Goal: Information Seeking & Learning: Learn about a topic

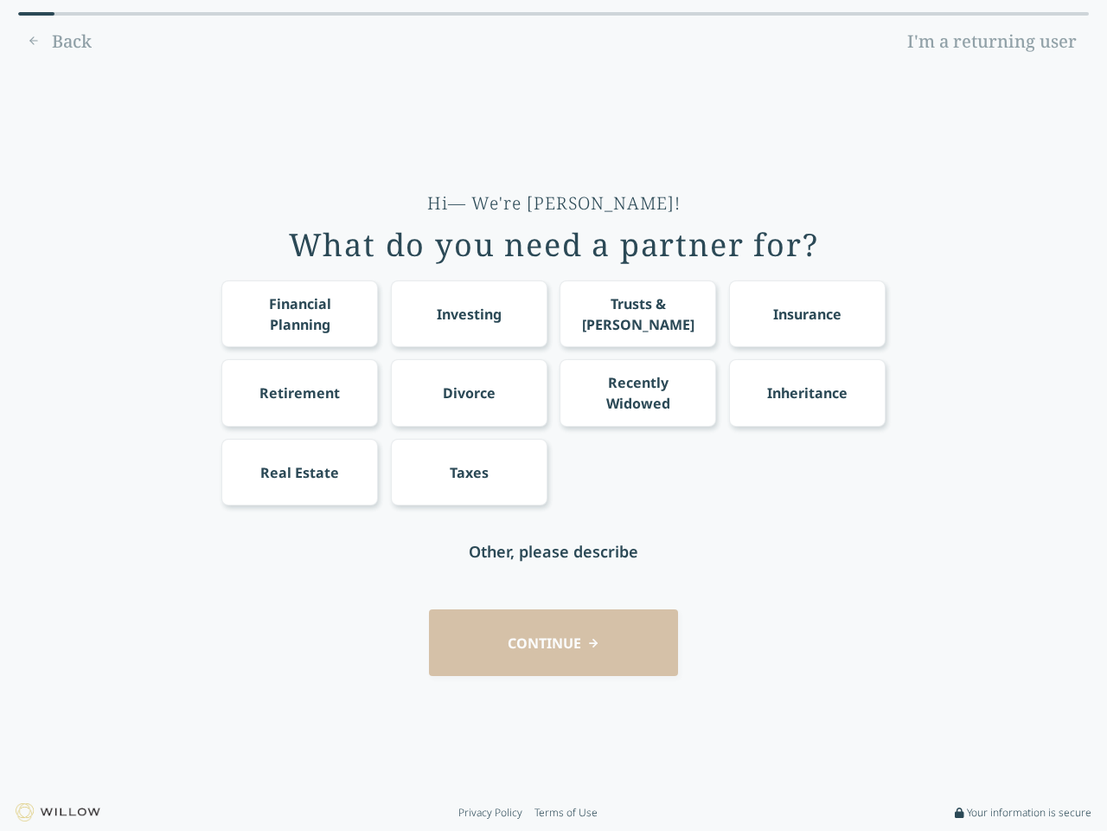
click at [554, 415] on div "Financial Planning Investing Trusts & [PERSON_NAME] Insurance Retirement Divorc…" at bounding box center [553, 392] width 664 height 225
click at [299, 313] on div "Financial Planning" at bounding box center [300, 314] width 125 height 42
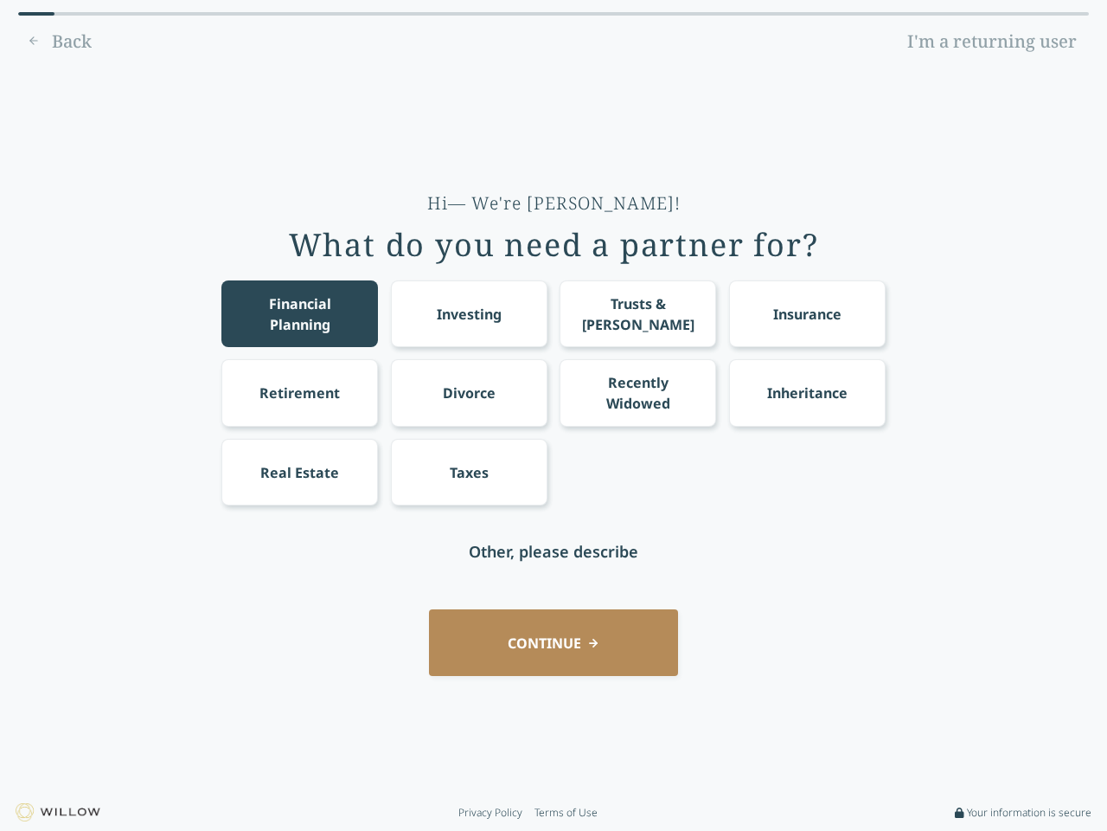
click at [469, 313] on div "Investing" at bounding box center [469, 314] width 65 height 21
click at [638, 313] on div "Trusts & [PERSON_NAME]" at bounding box center [638, 314] width 125 height 42
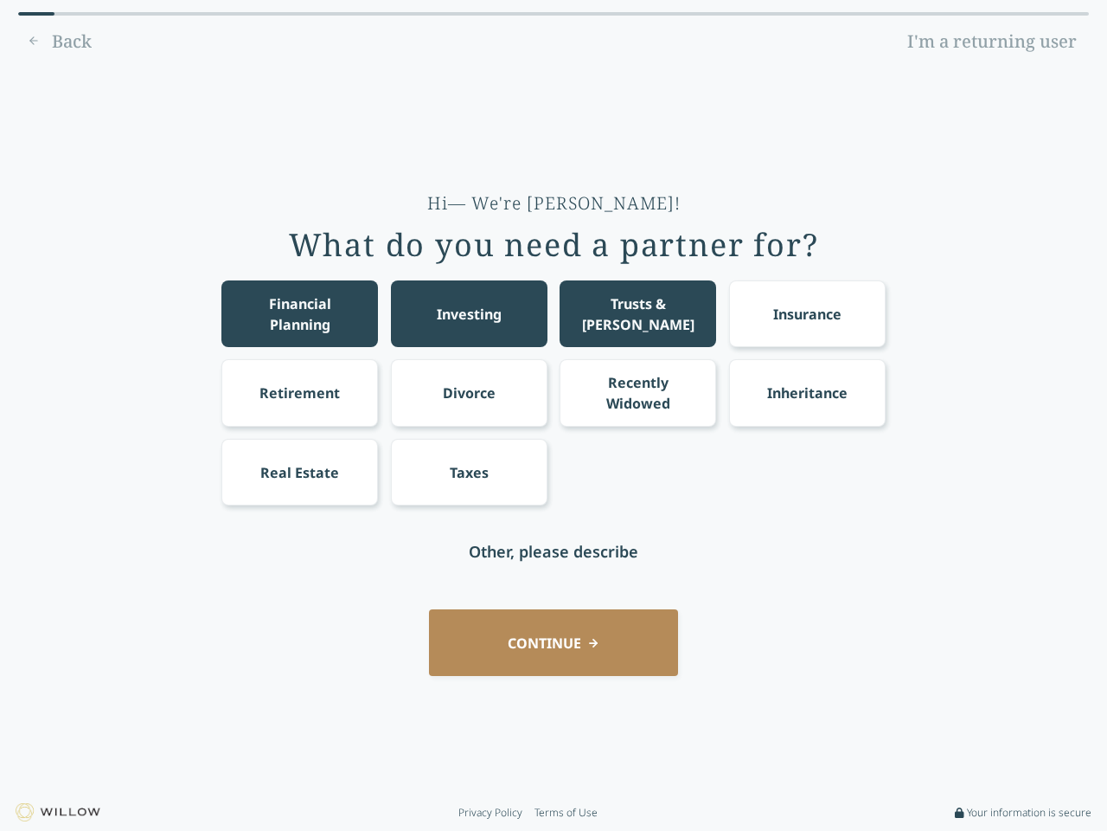
click at [807, 313] on div "Insurance" at bounding box center [807, 314] width 68 height 21
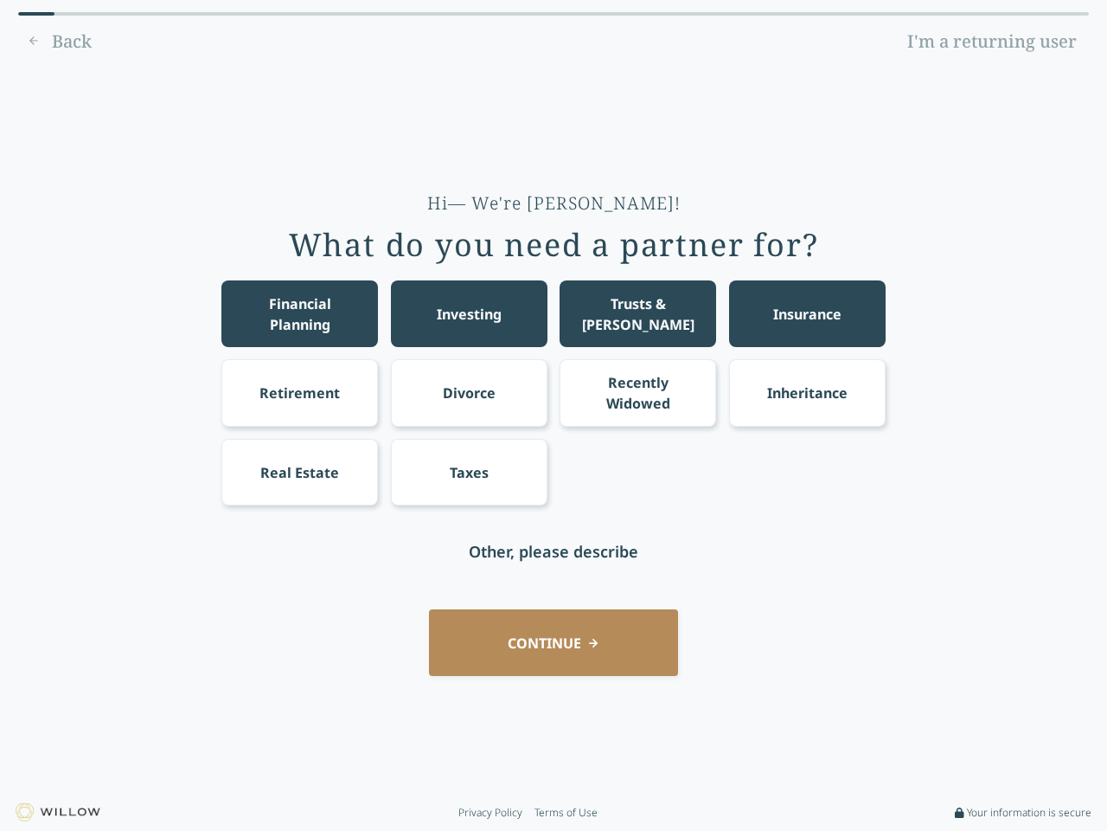
click at [299, 392] on div "Retirement" at bounding box center [300, 392] width 80 height 21
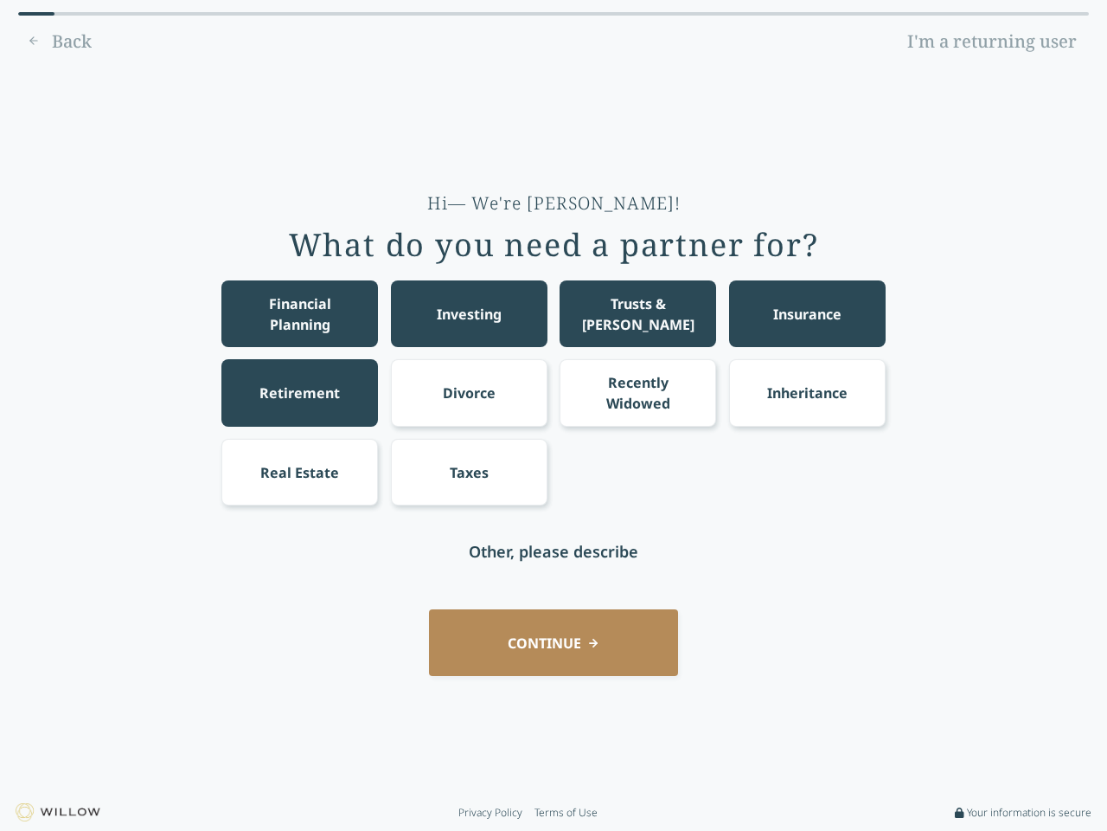
click at [469, 392] on div "Divorce" at bounding box center [469, 392] width 53 height 21
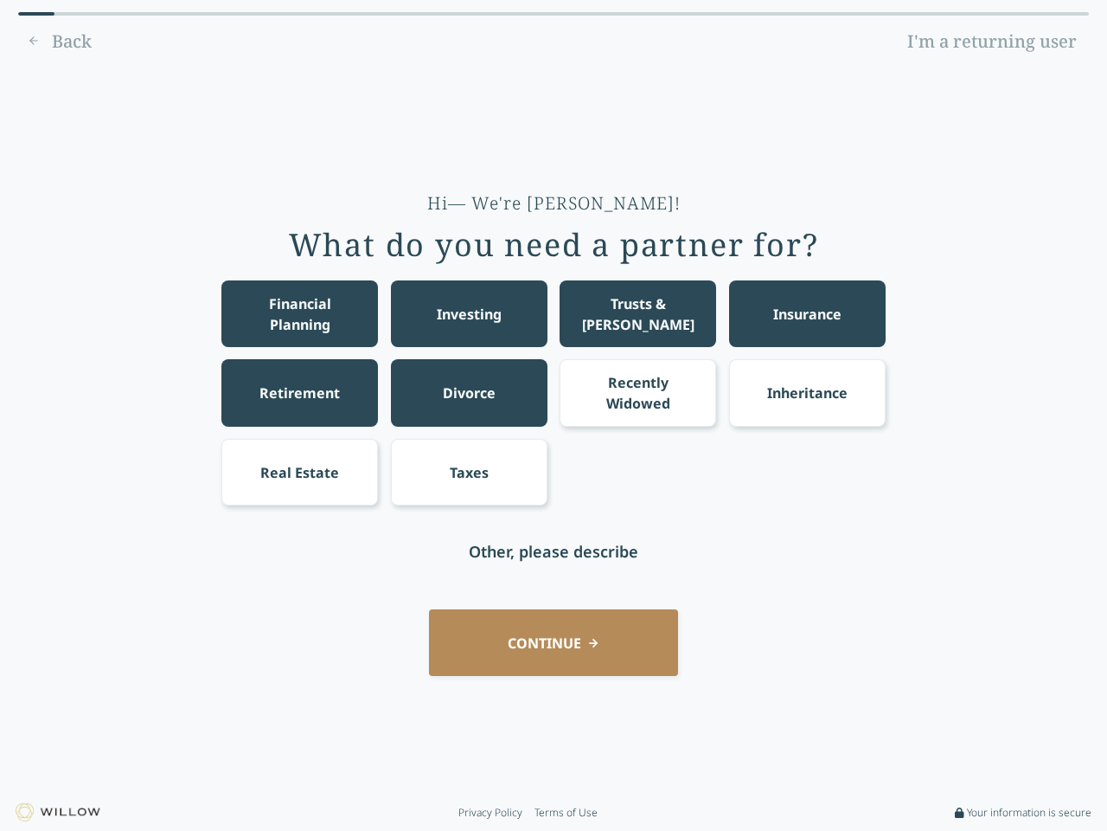
click at [638, 392] on div "Recently Widowed" at bounding box center [638, 393] width 125 height 42
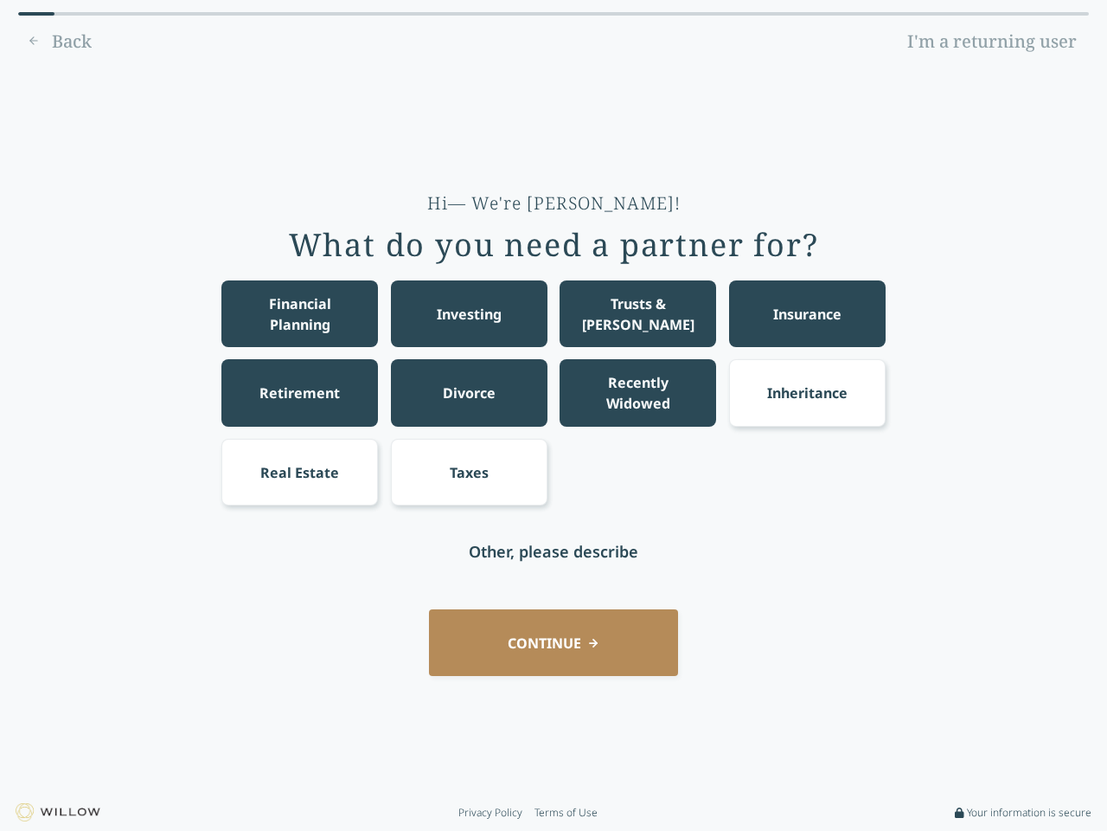
click at [807, 392] on div "Inheritance" at bounding box center [807, 392] width 80 height 21
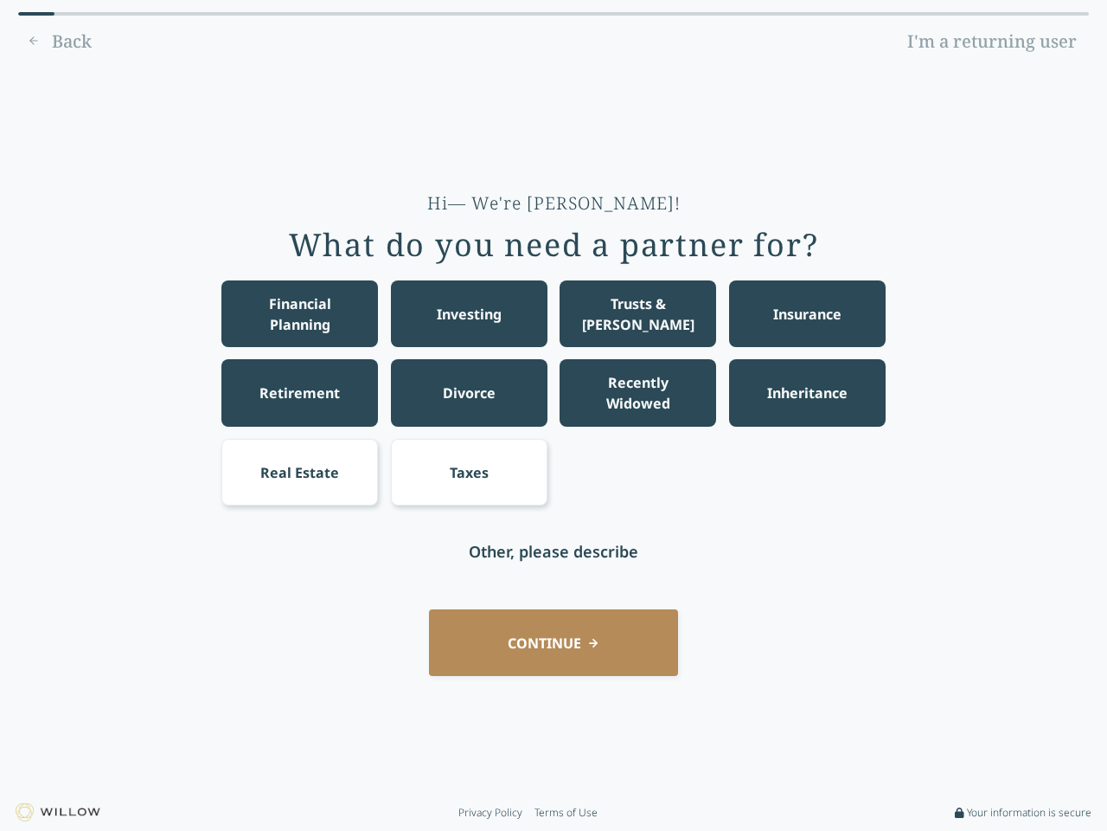
click at [299, 471] on div "Real Estate" at bounding box center [299, 472] width 79 height 21
